Goal: Information Seeking & Learning: Learn about a topic

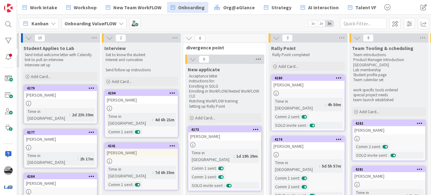
scroll to position [28, 13]
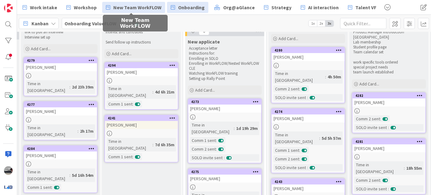
click at [129, 6] on span "New Team WorkFLOW" at bounding box center [137, 7] width 48 height 7
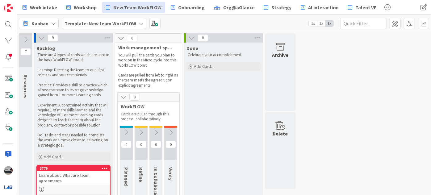
click at [40, 39] on icon at bounding box center [41, 38] width 7 height 7
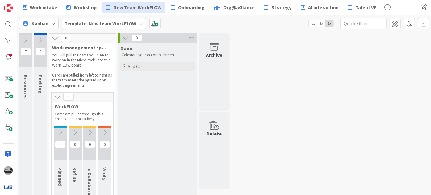
click at [43, 39] on icon at bounding box center [40, 39] width 7 height 7
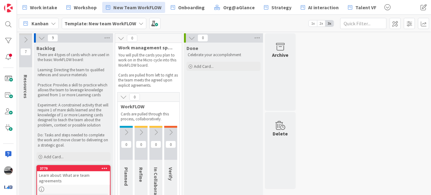
click at [126, 131] on icon at bounding box center [126, 132] width 7 height 7
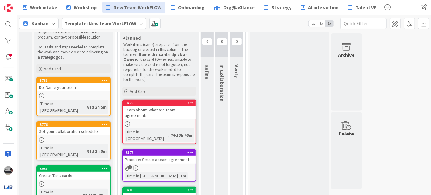
scroll to position [73, 0]
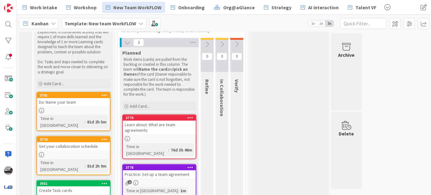
click at [211, 42] on button at bounding box center [207, 44] width 13 height 9
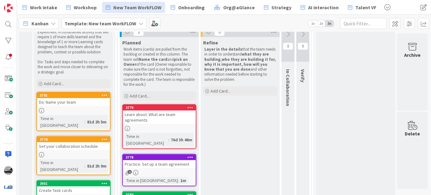
click at [292, 35] on button at bounding box center [288, 34] width 13 height 9
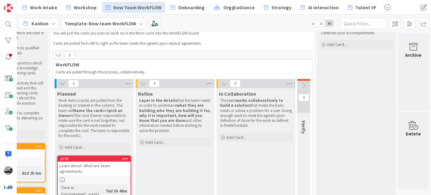
scroll to position [17, 69]
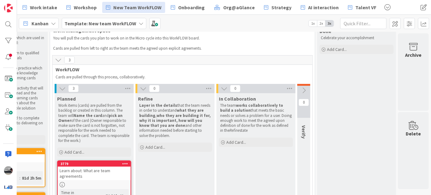
click at [303, 92] on icon at bounding box center [304, 90] width 7 height 7
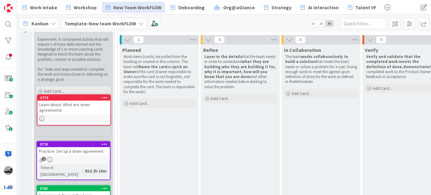
scroll to position [62, 0]
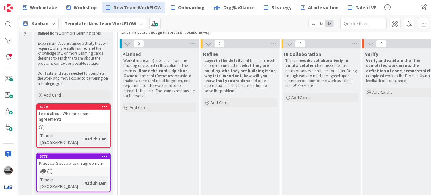
click at [75, 115] on div "Learn about: What are team agreements" at bounding box center [73, 117] width 73 height 14
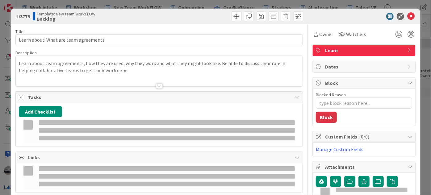
type textarea "x"
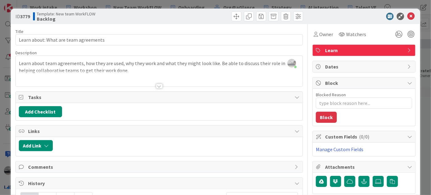
click at [372, 50] on span "Learn" at bounding box center [364, 50] width 79 height 7
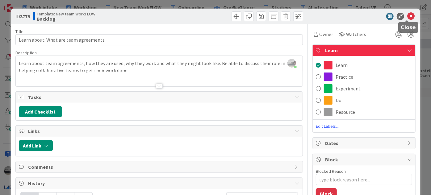
click at [407, 16] on icon at bounding box center [410, 16] width 7 height 7
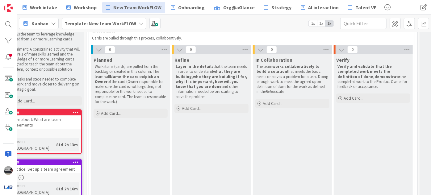
scroll to position [56, 0]
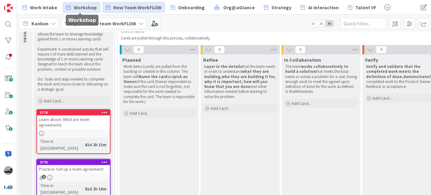
click at [84, 8] on span "Workshop" at bounding box center [85, 7] width 23 height 7
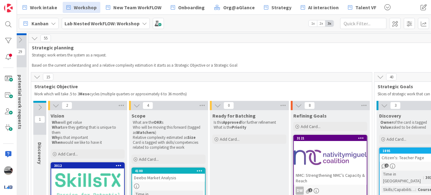
scroll to position [0, 94]
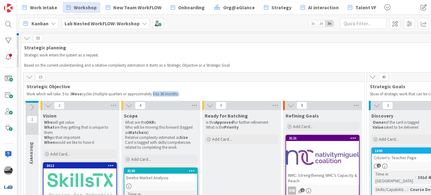
drag, startPoint x: 179, startPoint y: 95, endPoint x: 154, endPoint y: 97, distance: 24.8
click at [154, 97] on div "Work which will take .5 to 3 Meso cycles (multiple quarters or approximately 6 …" at bounding box center [193, 93] width 337 height 7
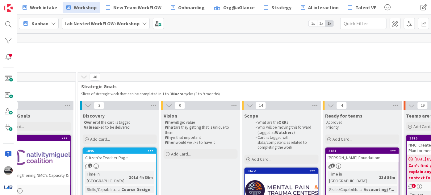
scroll to position [0, 388]
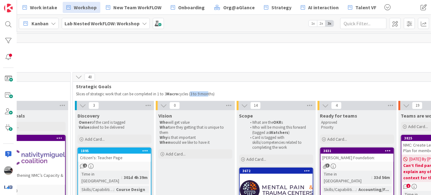
drag, startPoint x: 190, startPoint y: 92, endPoint x: 208, endPoint y: 92, distance: 17.9
click at [208, 92] on p "Slices of strategic work that can be completed in 1 to 3 Macro cycles (3 to 9 m…" at bounding box center [275, 94] width 399 height 5
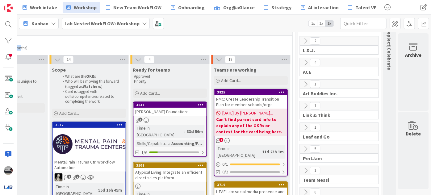
scroll to position [56, 579]
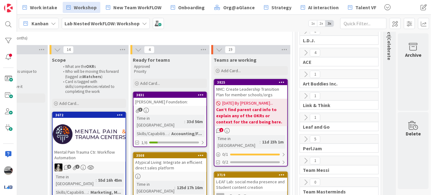
click at [138, 23] on div "Lab Nested WorkFLOW: Workshop" at bounding box center [106, 23] width 88 height 11
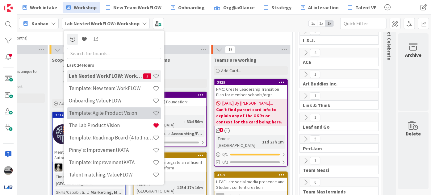
click at [128, 112] on h4 "Template: Agile Product Vision" at bounding box center [111, 113] width 84 height 6
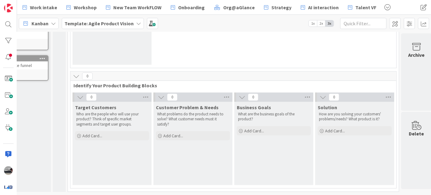
scroll to position [107, 54]
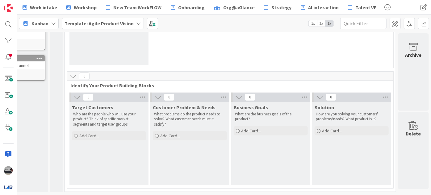
click at [136, 23] on icon at bounding box center [138, 23] width 5 height 5
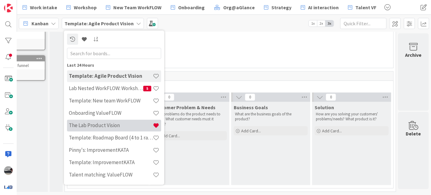
click at [110, 130] on div "The Lab Product Vision" at bounding box center [114, 126] width 94 height 12
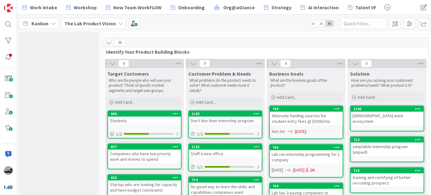
scroll to position [140, 0]
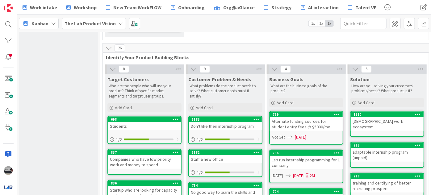
drag, startPoint x: 116, startPoint y: 25, endPoint x: 117, endPoint y: 19, distance: 5.9
click at [118, 25] on icon at bounding box center [120, 23] width 5 height 5
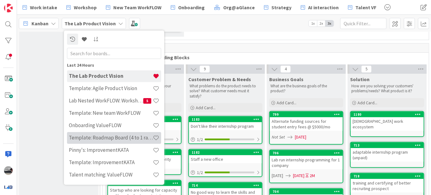
click at [121, 136] on h4 "Template: Roadmap Board (4 to 1 ratio or Annual/Quarterly view)" at bounding box center [111, 138] width 84 height 6
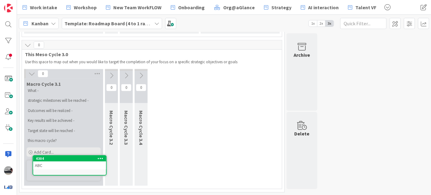
scroll to position [198, 0]
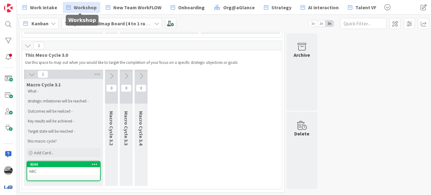
click at [83, 6] on span "Workshop" at bounding box center [85, 7] width 23 height 7
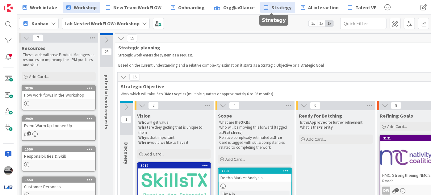
click at [284, 10] on span "Strategy" at bounding box center [281, 7] width 20 height 7
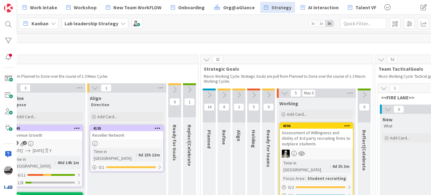
scroll to position [0, 255]
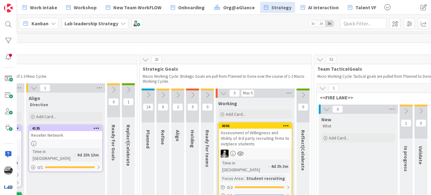
click at [207, 95] on icon at bounding box center [207, 95] width 7 height 7
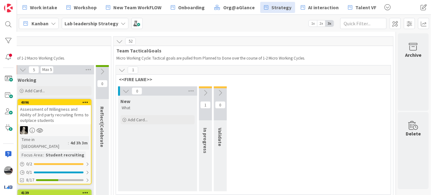
scroll to position [56, 525]
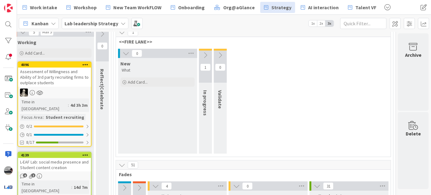
click at [200, 49] on div at bounding box center [205, 50] width 13 height 2
click at [203, 54] on icon at bounding box center [205, 55] width 7 height 7
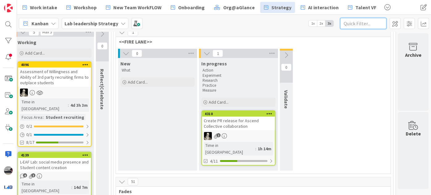
click at [355, 26] on input "text" at bounding box center [363, 23] width 46 height 11
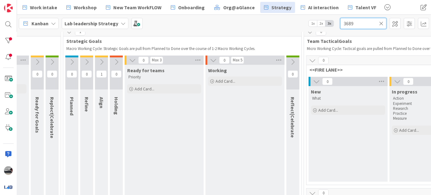
scroll to position [28, 326]
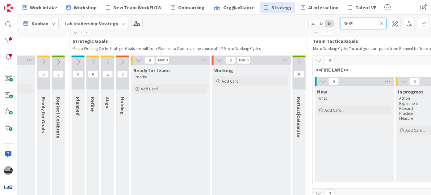
type input "3689"
click at [107, 60] on icon at bounding box center [107, 62] width 7 height 7
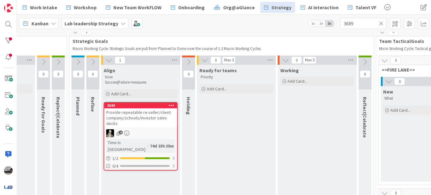
click at [151, 117] on span "Provide repeatable re-seller/client company/schools/Investor sales decks" at bounding box center [138, 118] width 65 height 17
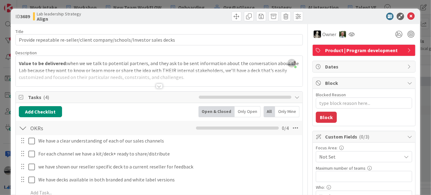
type textarea "x"
click at [407, 15] on icon at bounding box center [410, 16] width 7 height 7
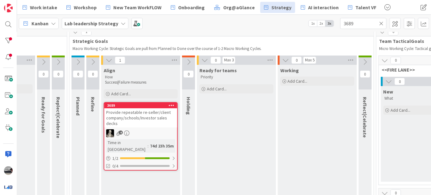
click at [382, 23] on icon at bounding box center [381, 24] width 4 height 6
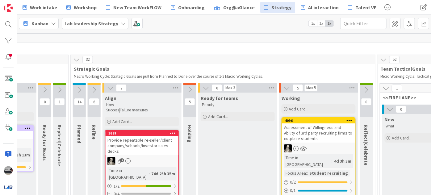
scroll to position [0, 313]
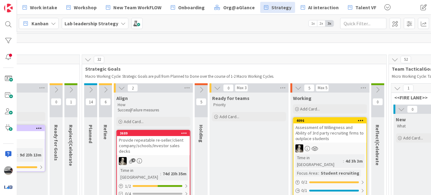
click at [156, 142] on div "Provide repeatable re-seller/client company/schools/Investor sales decks" at bounding box center [153, 145] width 73 height 19
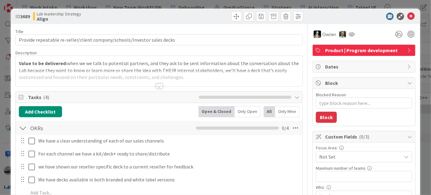
click at [156, 85] on div at bounding box center [159, 86] width 7 height 5
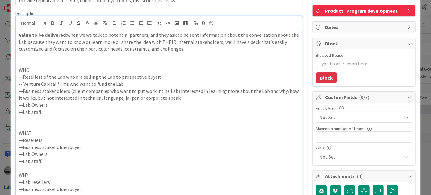
scroll to position [112, 0]
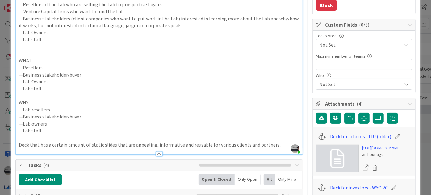
click at [274, 143] on p "Deck that has a certain amount of static slides that are appealing, informative…" at bounding box center [159, 144] width 281 height 7
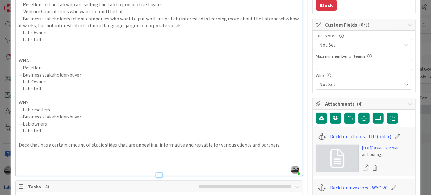
type textarea "x"
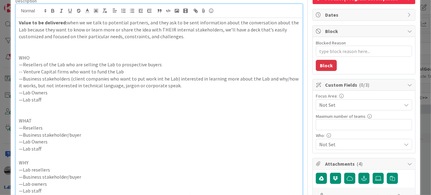
scroll to position [0, 0]
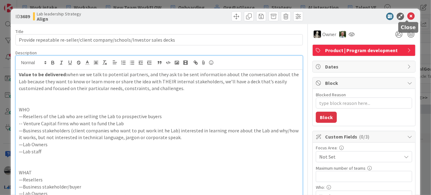
click at [407, 15] on icon at bounding box center [410, 16] width 7 height 7
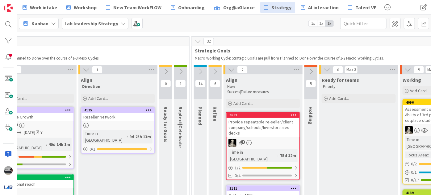
scroll to position [28, 203]
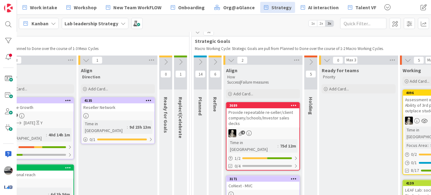
click at [265, 117] on div "Provide repeatable re-seller/client company/schools/Investor sales decks" at bounding box center [263, 117] width 73 height 19
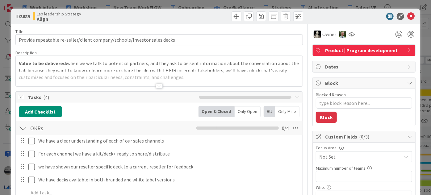
click at [158, 85] on div at bounding box center [159, 86] width 7 height 5
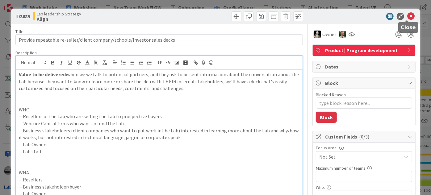
click at [407, 14] on icon at bounding box center [410, 16] width 7 height 7
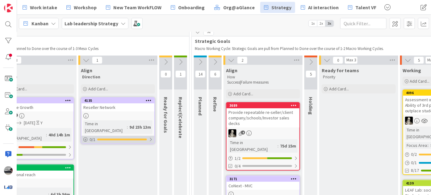
click at [152, 136] on div "0 / 1" at bounding box center [118, 140] width 73 height 8
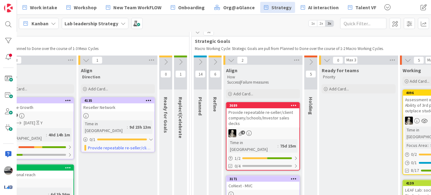
click at [266, 118] on div "Provide repeatable re-seller/client company/schools/Investor sales decks" at bounding box center [263, 117] width 73 height 19
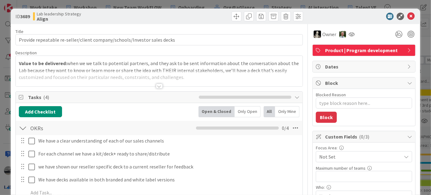
click at [156, 87] on div at bounding box center [159, 86] width 7 height 5
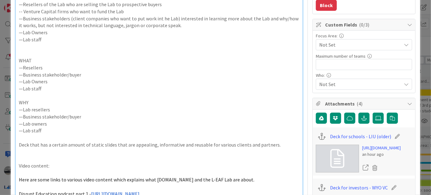
scroll to position [168, 0]
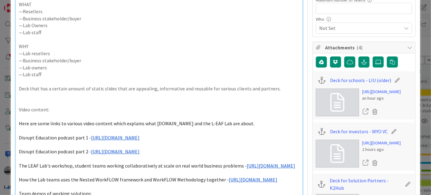
type textarea "x"
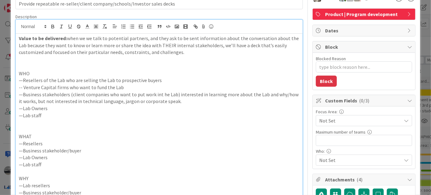
scroll to position [0, 0]
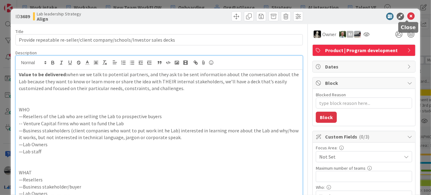
click at [407, 16] on icon at bounding box center [410, 16] width 7 height 7
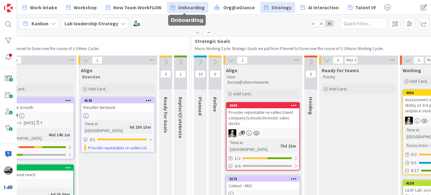
click at [183, 7] on span "Onboarding" at bounding box center [191, 7] width 27 height 7
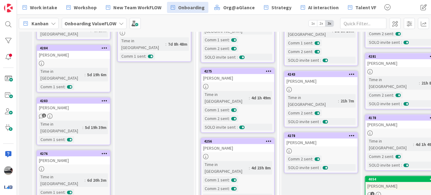
scroll to position [16, 0]
